Goal: Use online tool/utility: Utilize a website feature to perform a specific function

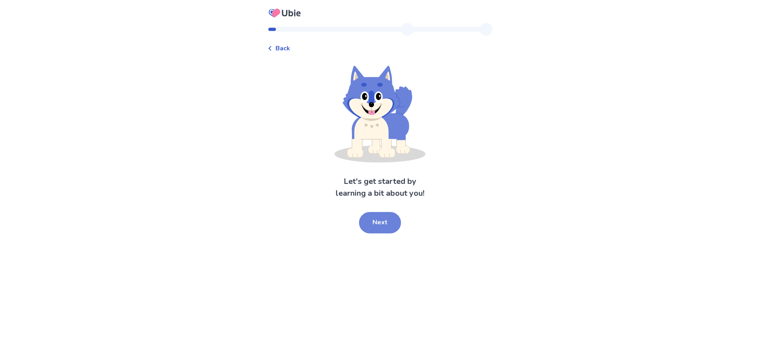
click at [392, 227] on button "Next" at bounding box center [380, 222] width 42 height 21
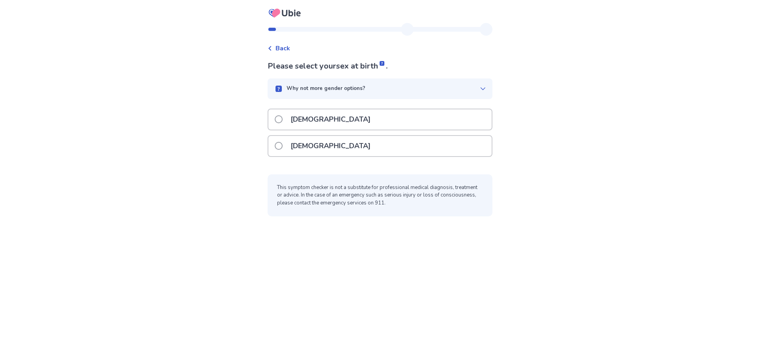
click at [360, 151] on div "[DEMOGRAPHIC_DATA]" at bounding box center [379, 146] width 223 height 20
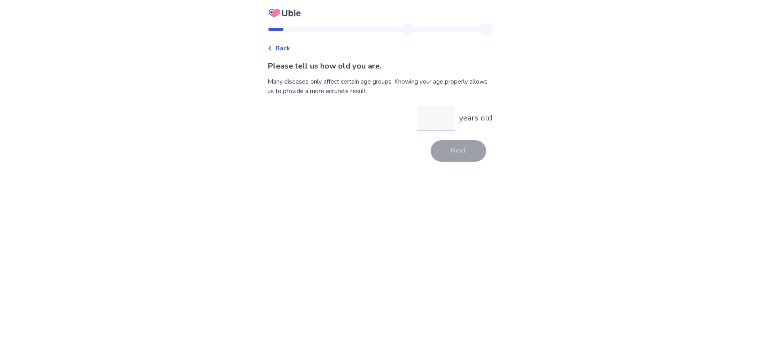
click at [442, 118] on input "years old" at bounding box center [436, 117] width 38 height 25
type input "*"
type input "**"
click at [477, 148] on button "Next" at bounding box center [458, 150] width 55 height 21
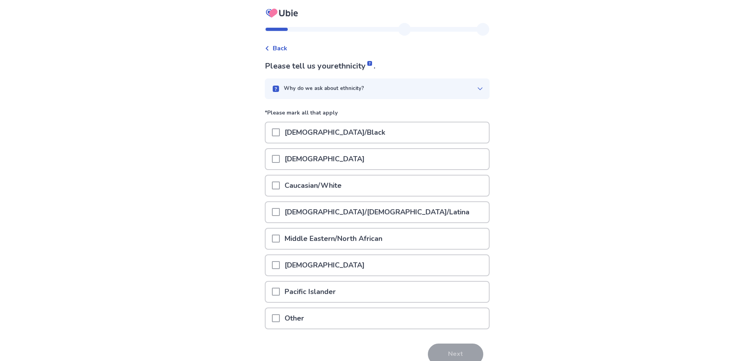
click at [280, 159] on span at bounding box center [276, 159] width 8 height 8
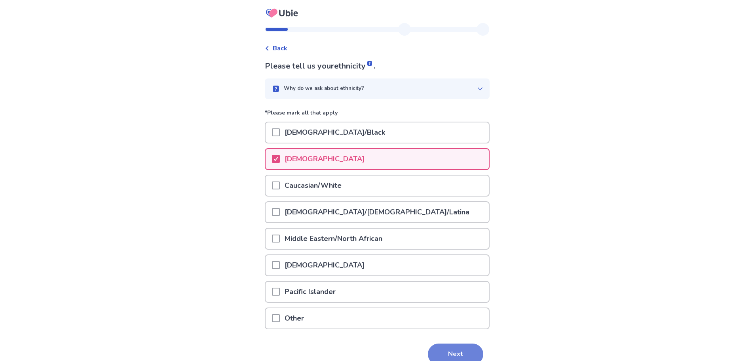
click at [459, 352] on button "Next" at bounding box center [455, 353] width 55 height 21
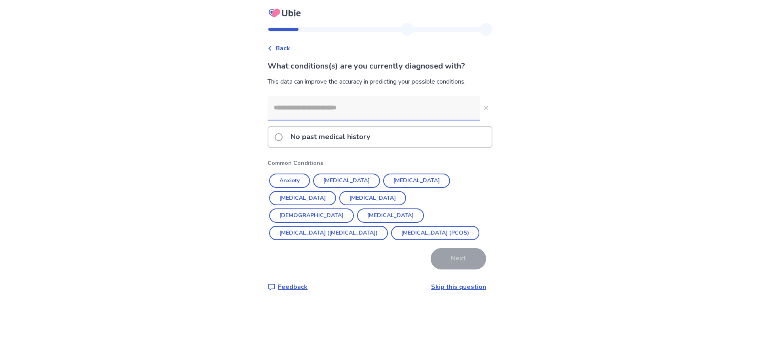
click at [310, 102] on input at bounding box center [374, 108] width 212 height 24
click at [354, 208] on button "[DEMOGRAPHIC_DATA]" at bounding box center [311, 215] width 85 height 14
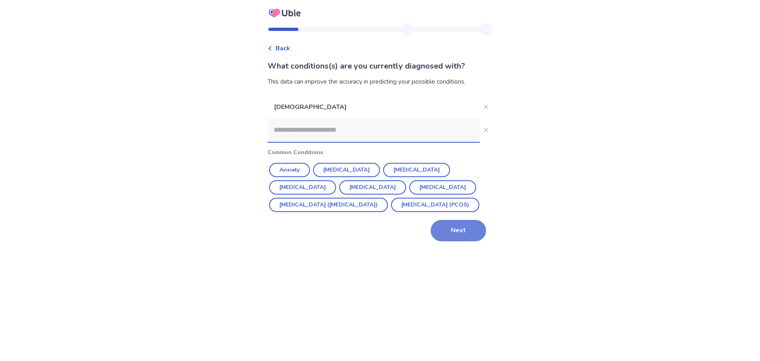
click at [452, 241] on button "Next" at bounding box center [458, 230] width 55 height 21
